Goal: Obtain resource: Obtain resource

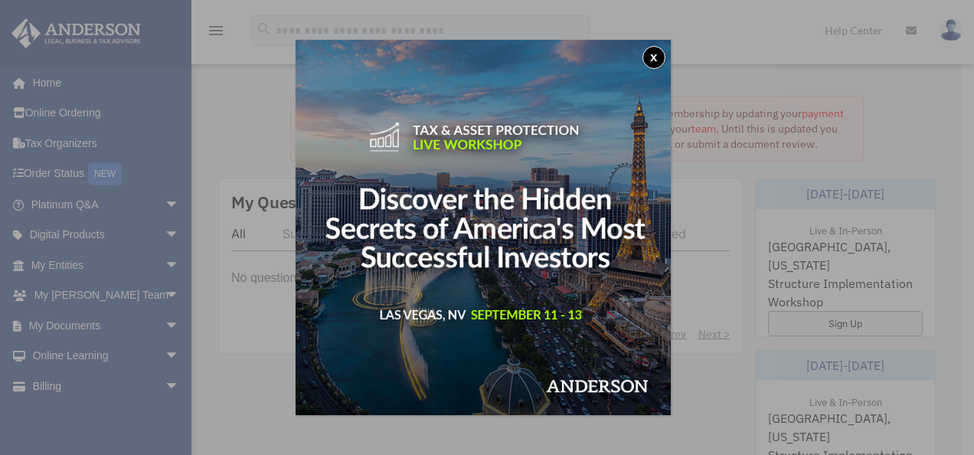
click at [658, 52] on button "x" at bounding box center [653, 57] width 23 height 23
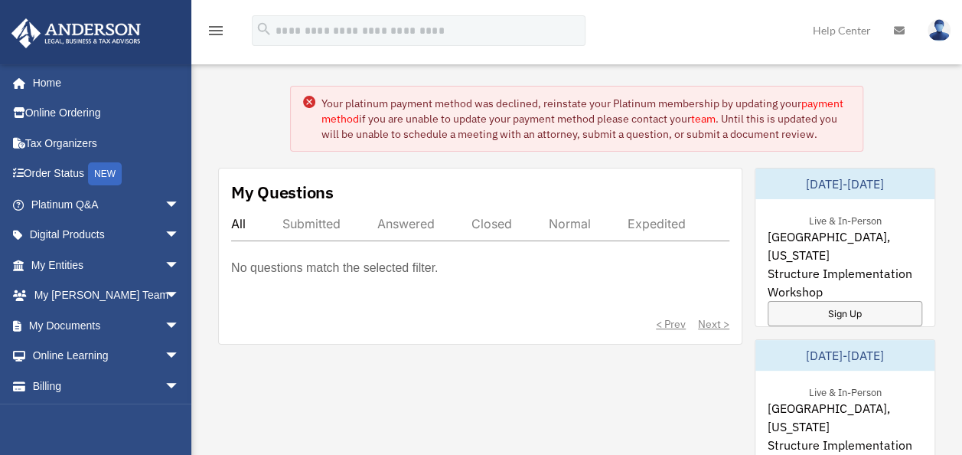
scroll to position [9, 0]
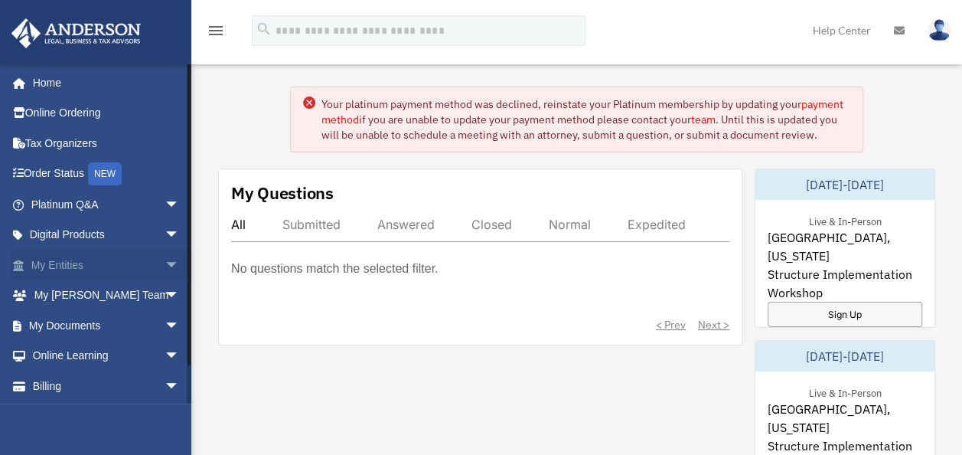
click at [63, 258] on link "My Entities arrow_drop_down" at bounding box center [107, 265] width 192 height 31
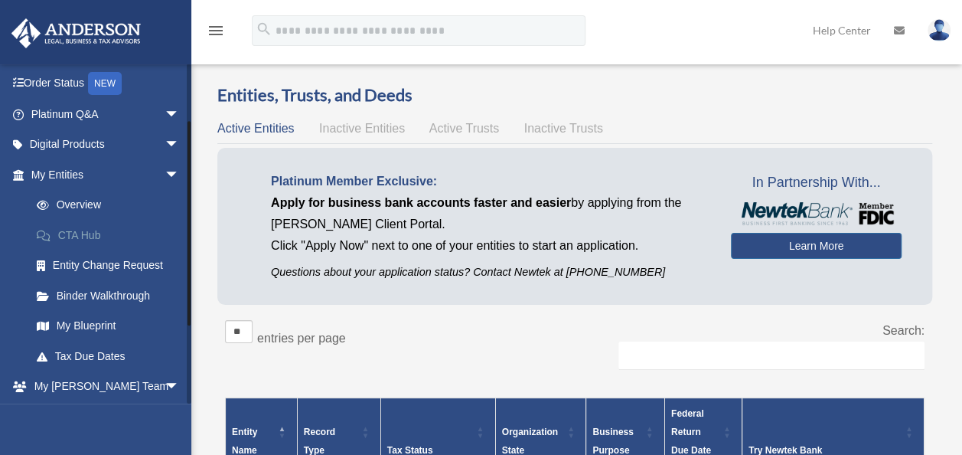
scroll to position [212, 0]
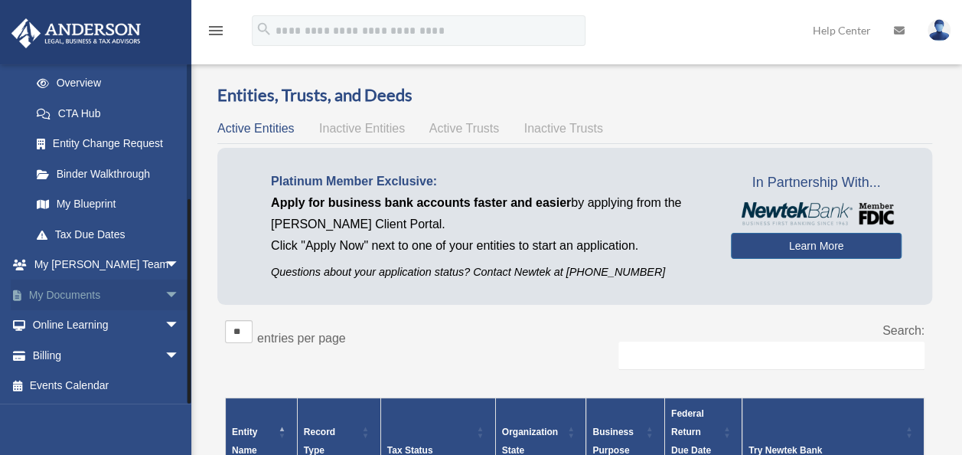
click at [165, 291] on span "arrow_drop_down" at bounding box center [180, 294] width 31 height 31
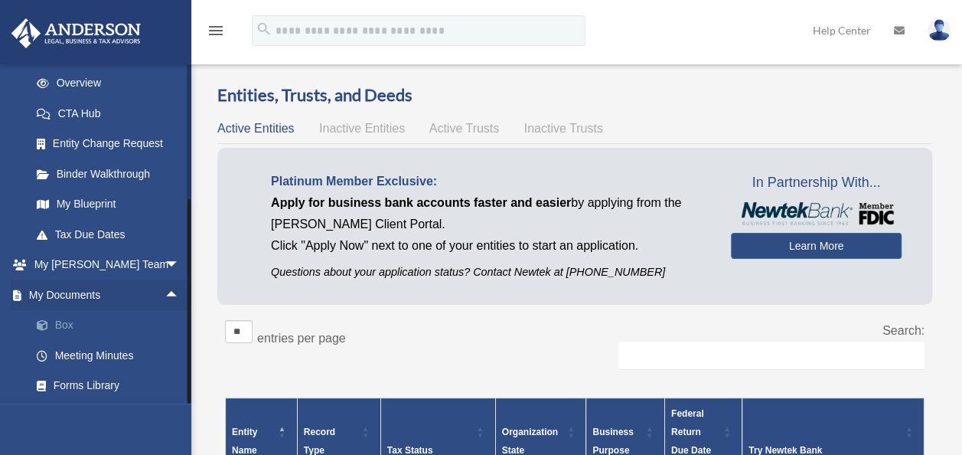
click at [68, 324] on link "Box" at bounding box center [111, 325] width 181 height 31
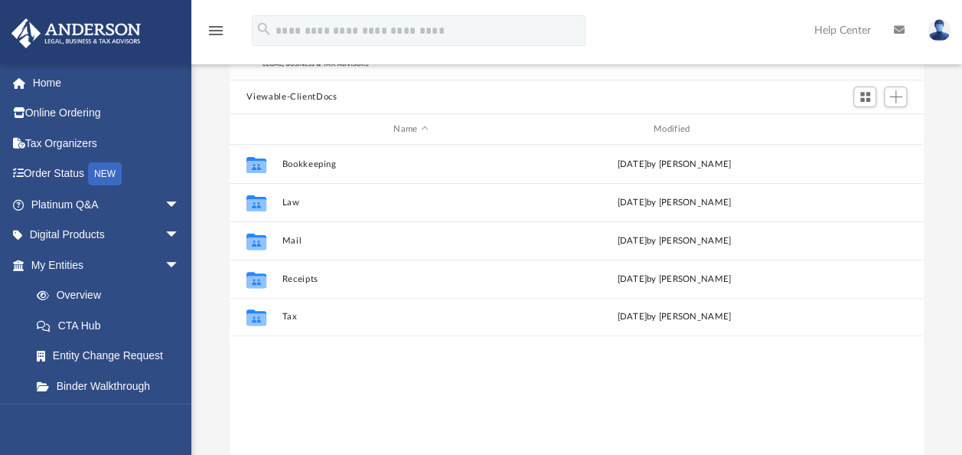
scroll to position [115, 0]
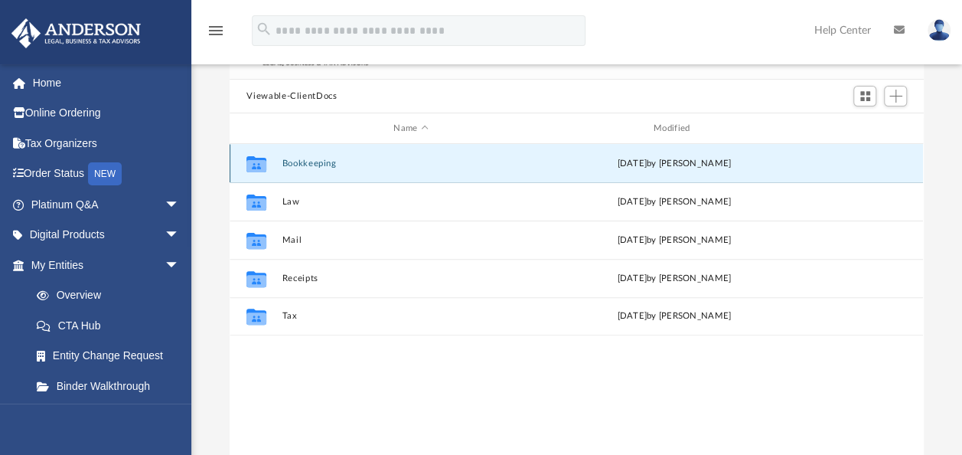
click at [296, 161] on button "Bookkeeping" at bounding box center [410, 163] width 257 height 10
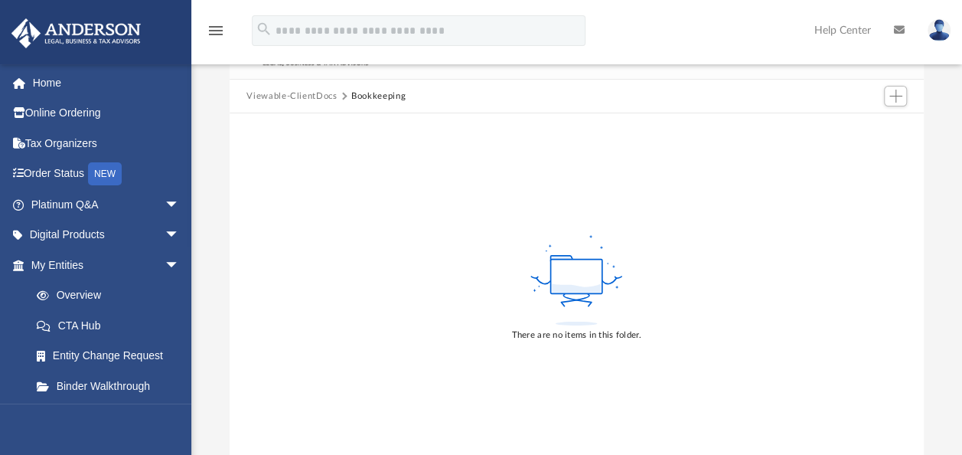
click at [267, 92] on button "Viewable-ClientDocs" at bounding box center [291, 97] width 90 height 14
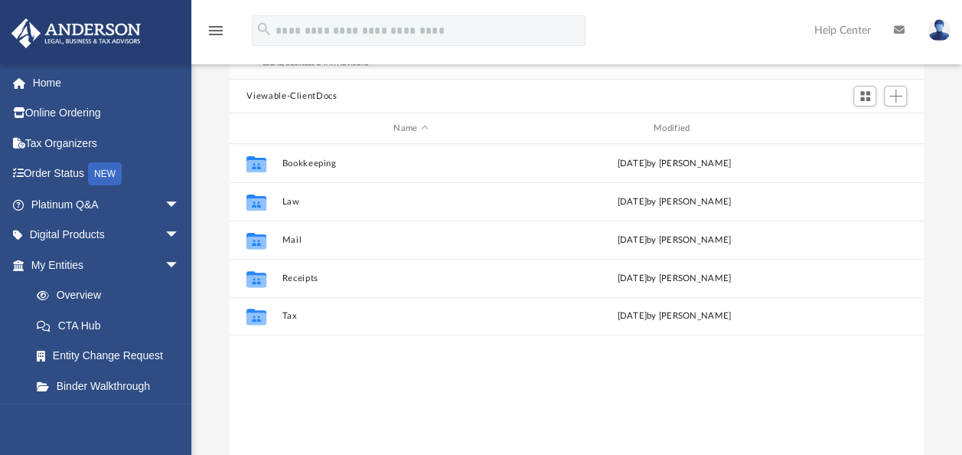
scroll to position [336, 681]
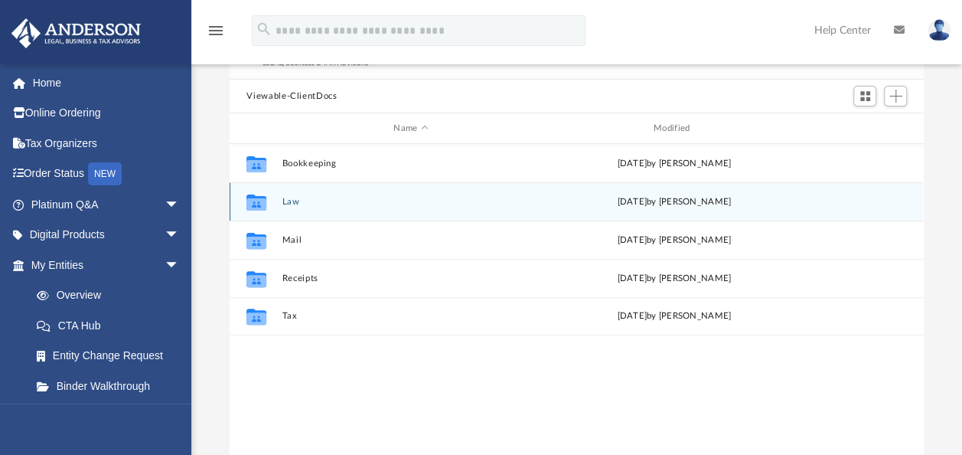
click at [292, 205] on button "Law" at bounding box center [410, 202] width 257 height 10
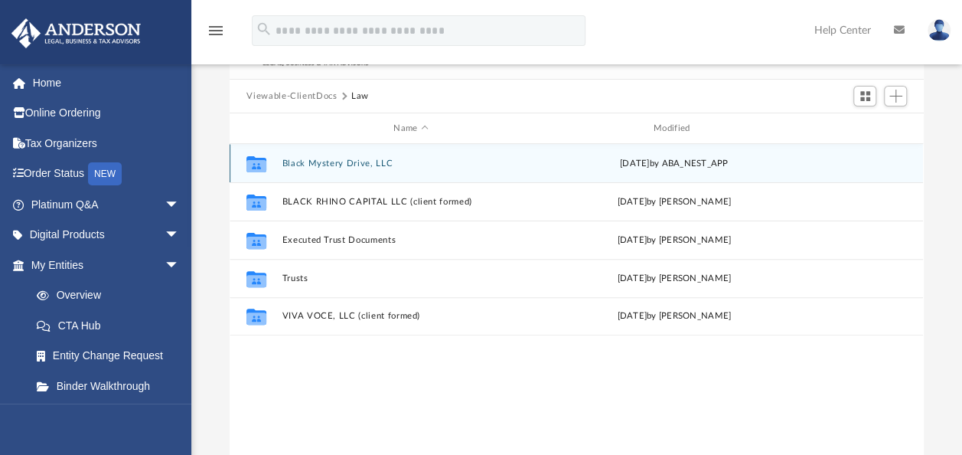
click at [332, 162] on button "Black Mystery Drive, LLC" at bounding box center [410, 163] width 257 height 10
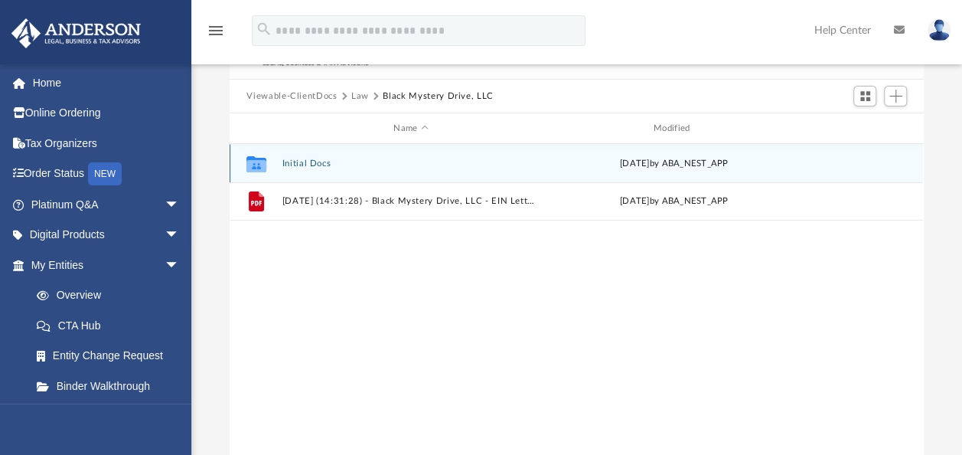
click at [325, 167] on button "Initial Docs" at bounding box center [410, 163] width 257 height 10
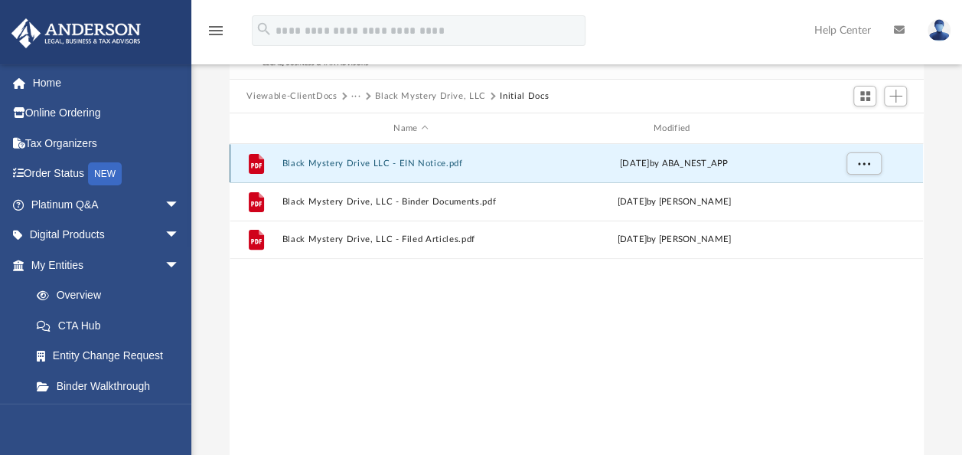
click at [435, 162] on button "Black Mystery Drive LLC - EIN Notice.pdf" at bounding box center [410, 163] width 257 height 10
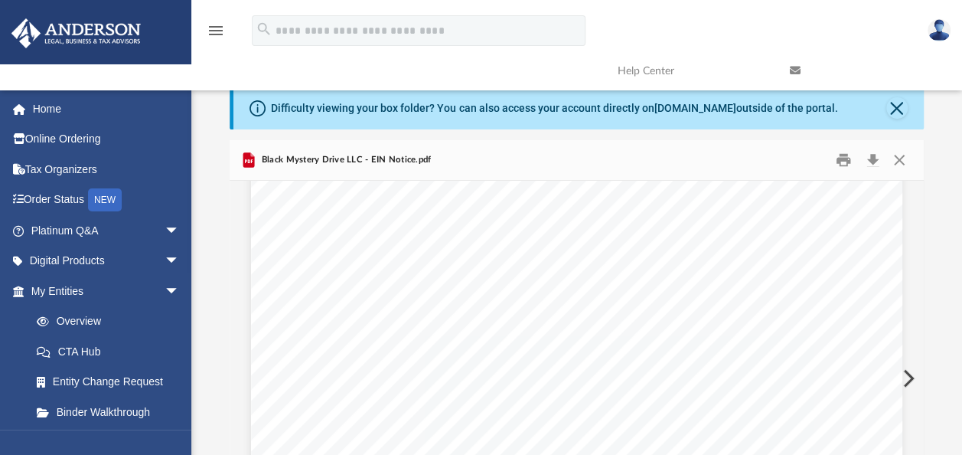
scroll to position [0, 0]
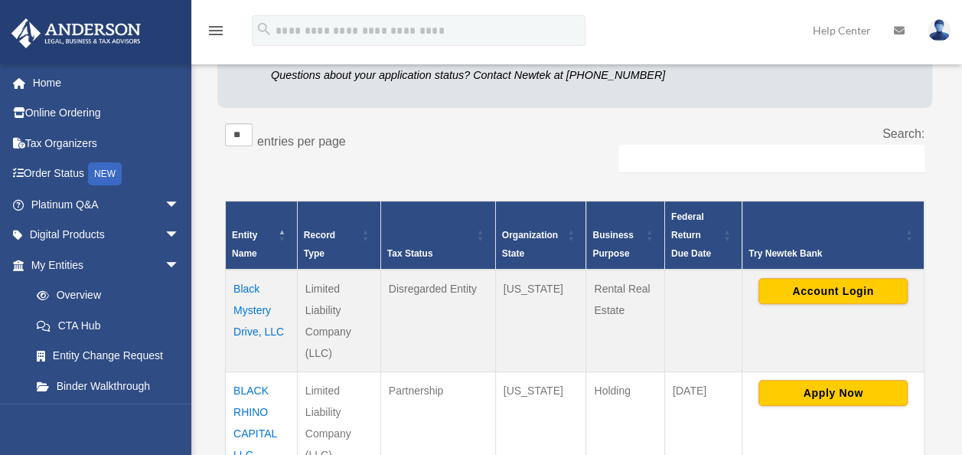
scroll to position [258, 0]
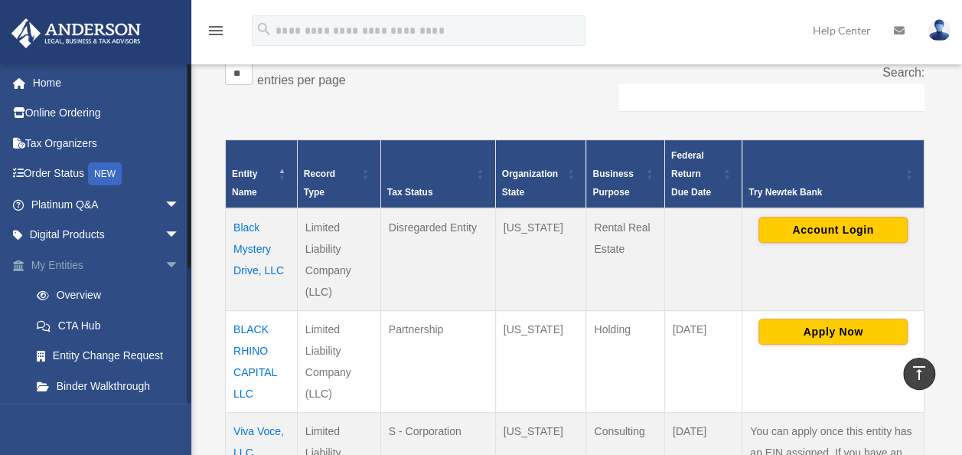
click at [107, 262] on link "My Entities arrow_drop_down" at bounding box center [107, 265] width 192 height 31
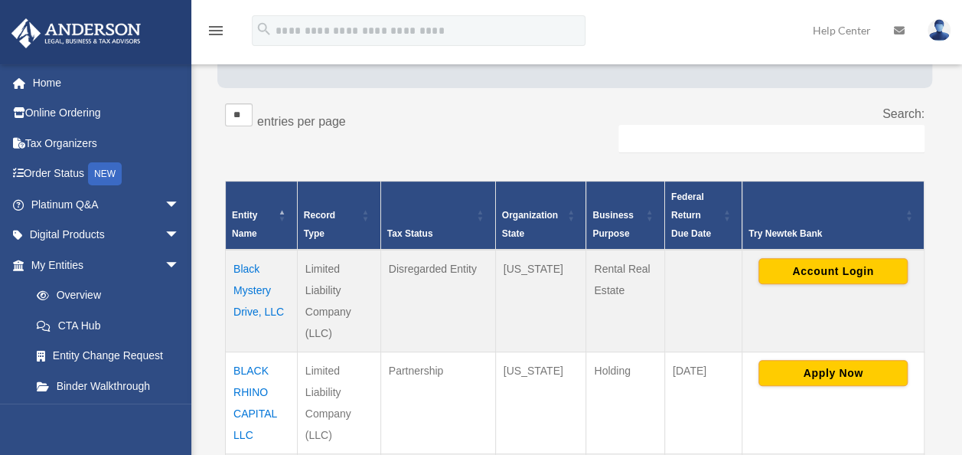
scroll to position [216, 0]
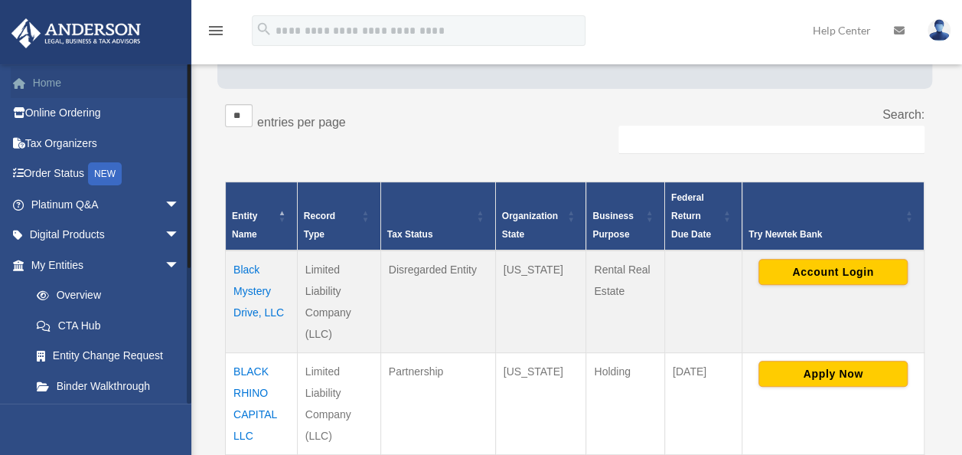
click at [46, 86] on link "Home" at bounding box center [107, 82] width 192 height 31
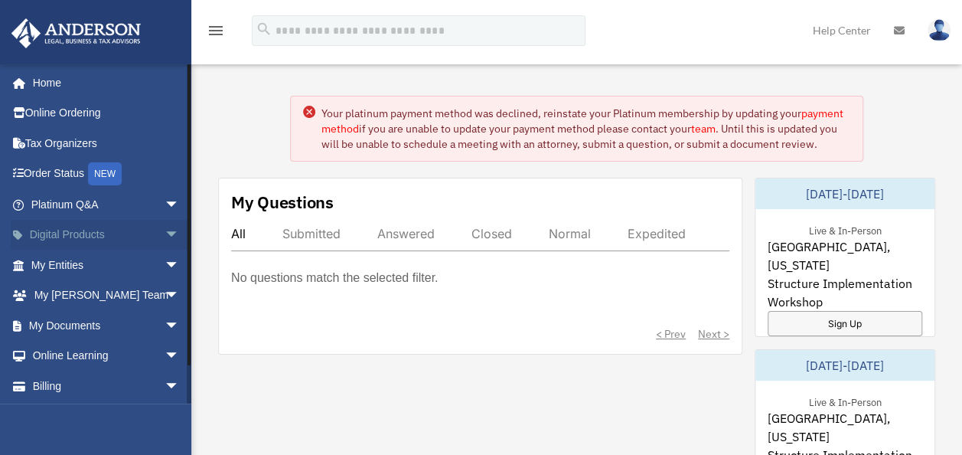
click at [165, 235] on span "arrow_drop_down" at bounding box center [180, 235] width 31 height 31
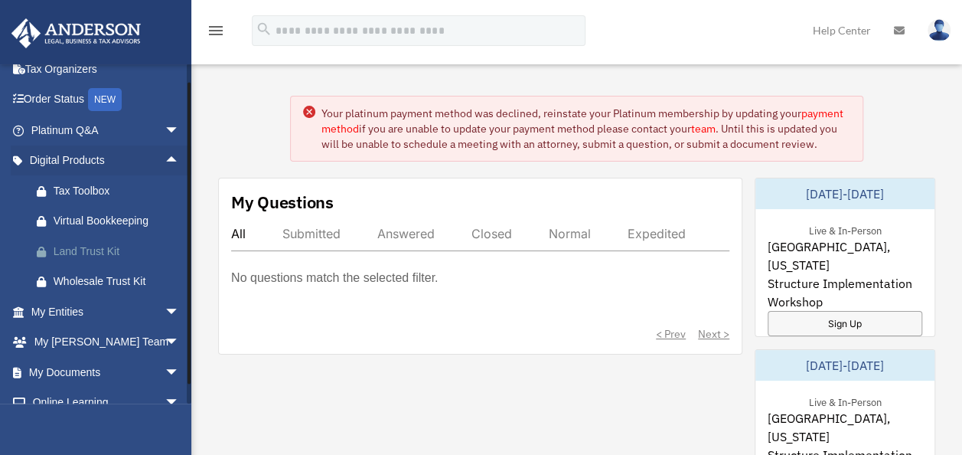
scroll to position [76, 0]
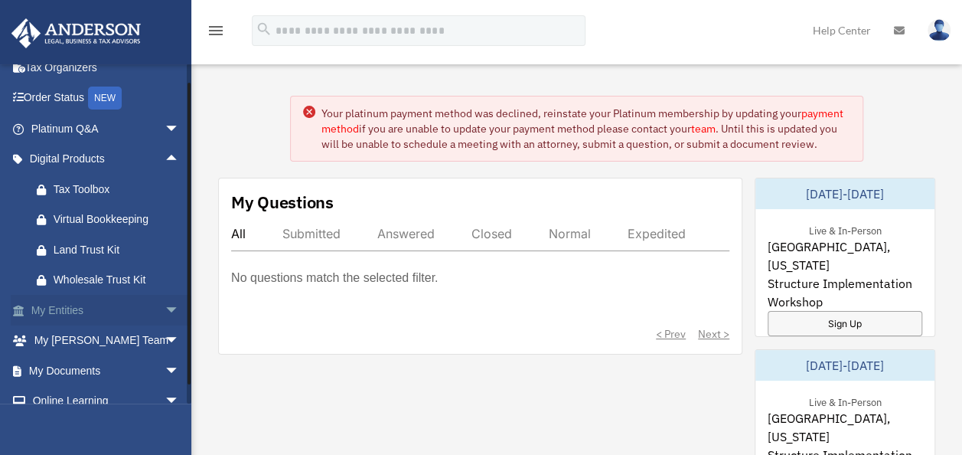
click at [165, 307] on span "arrow_drop_down" at bounding box center [180, 310] width 31 height 31
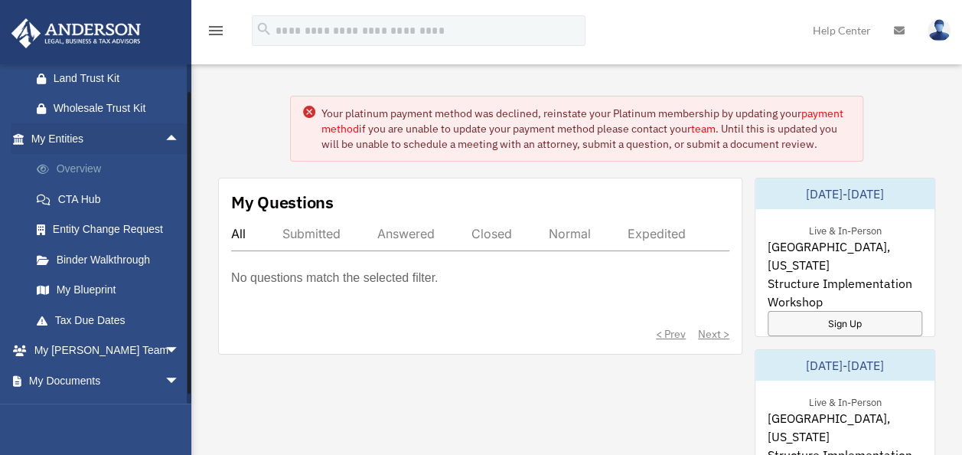
scroll to position [305, 0]
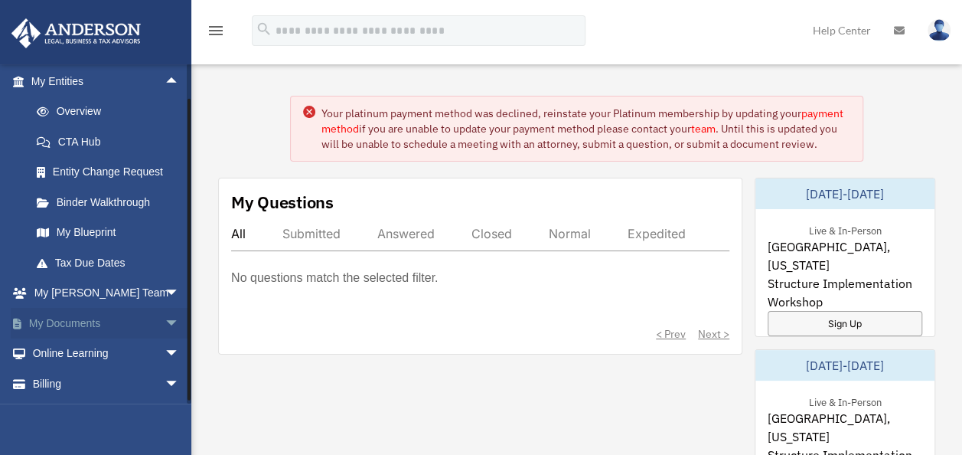
click at [165, 330] on span "arrow_drop_down" at bounding box center [180, 323] width 31 height 31
click at [121, 341] on link "Box" at bounding box center [111, 353] width 181 height 31
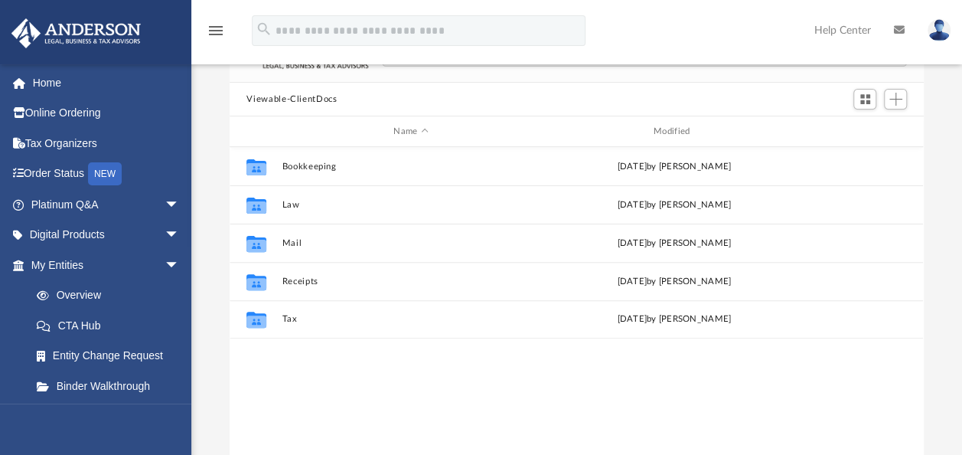
scroll to position [129, 0]
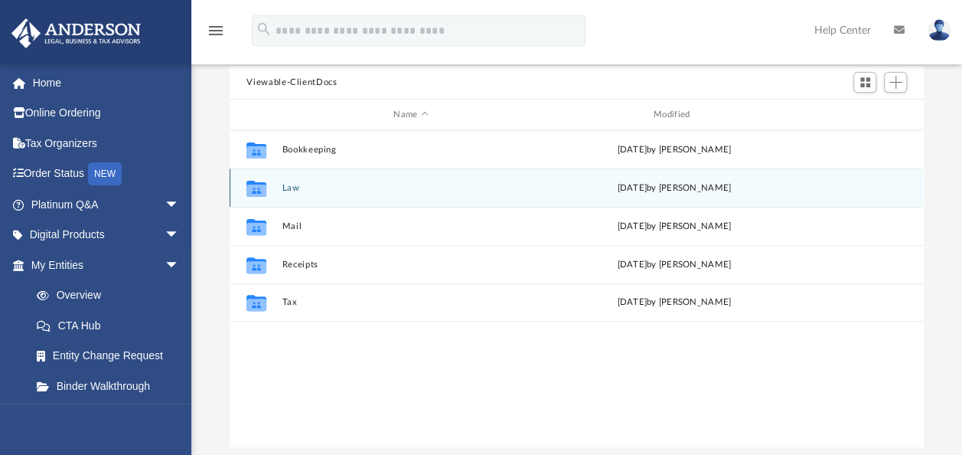
click at [366, 194] on div "Collaborated Folder Law [DATE] by [PERSON_NAME]" at bounding box center [576, 187] width 693 height 38
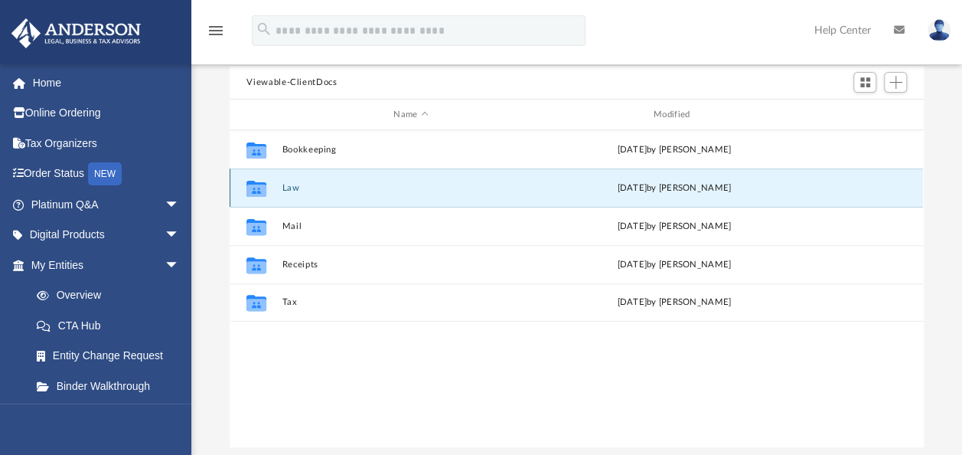
click at [296, 188] on button "Law" at bounding box center [410, 188] width 257 height 10
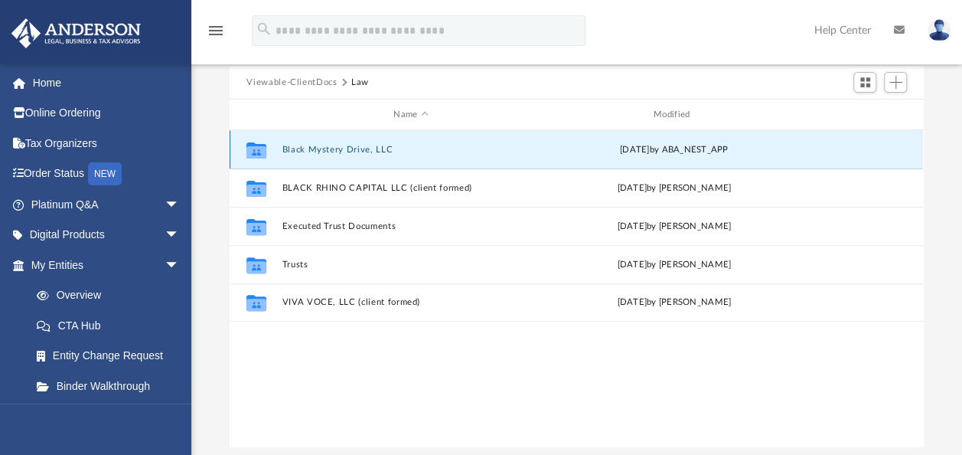
click at [344, 153] on button "Black Mystery Drive, LLC" at bounding box center [410, 150] width 257 height 10
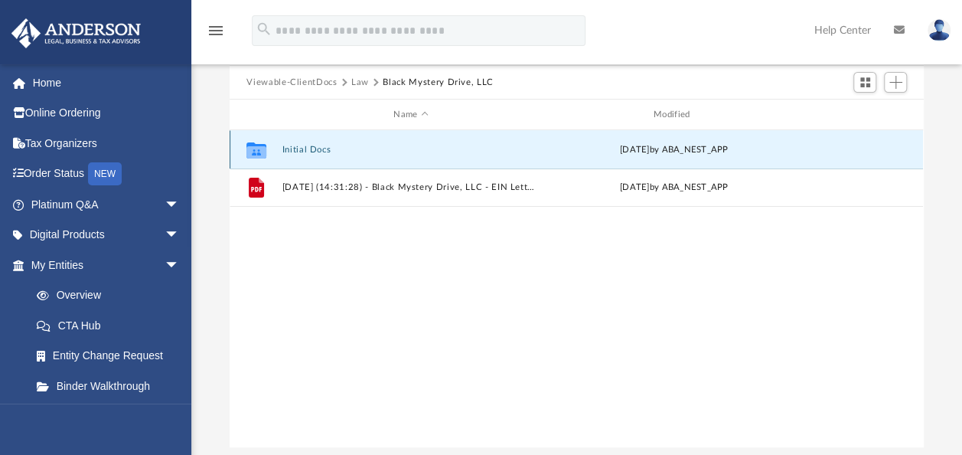
click at [320, 150] on button "Initial Docs" at bounding box center [410, 150] width 257 height 10
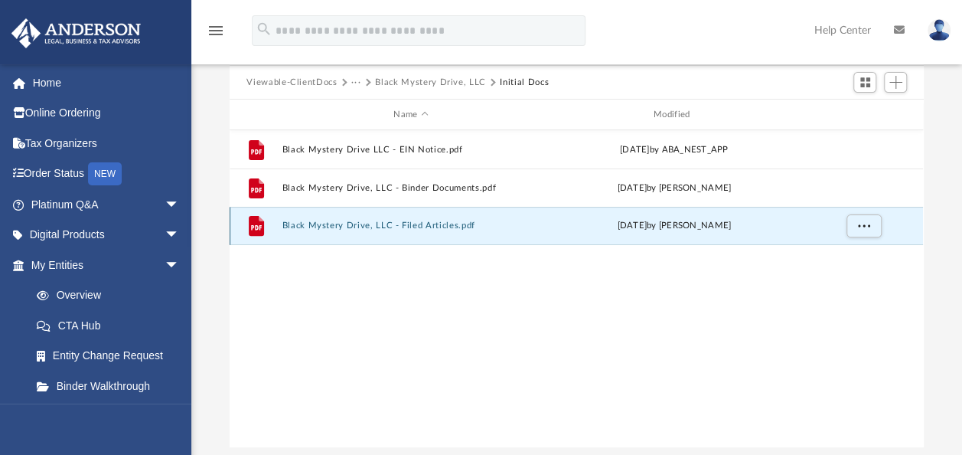
click at [412, 230] on button "Black Mystery Drive, LLC - Filed Articles.pdf" at bounding box center [410, 225] width 257 height 10
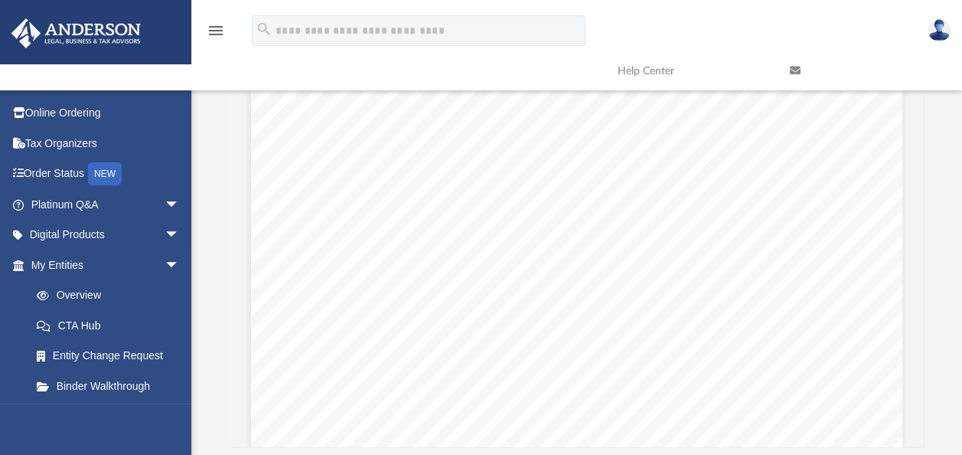
scroll to position [0, 0]
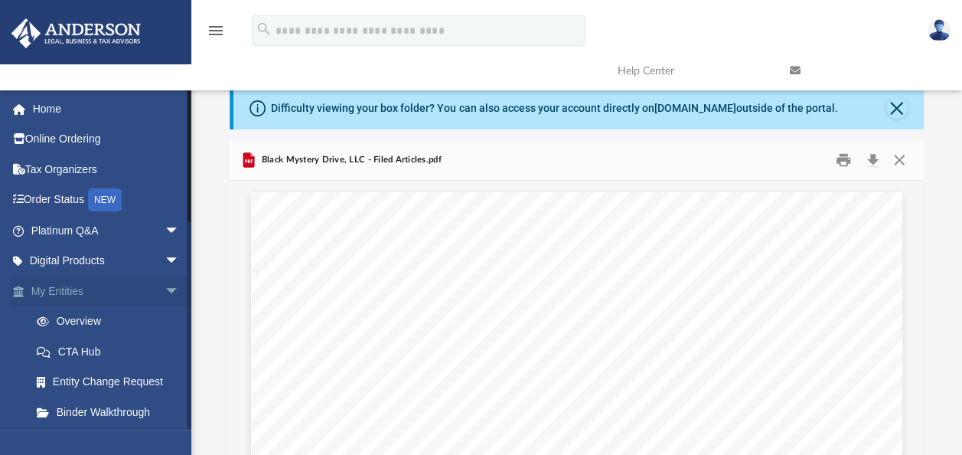
click at [165, 301] on span "arrow_drop_down" at bounding box center [180, 291] width 31 height 31
